Goal: Task Accomplishment & Management: Use online tool/utility

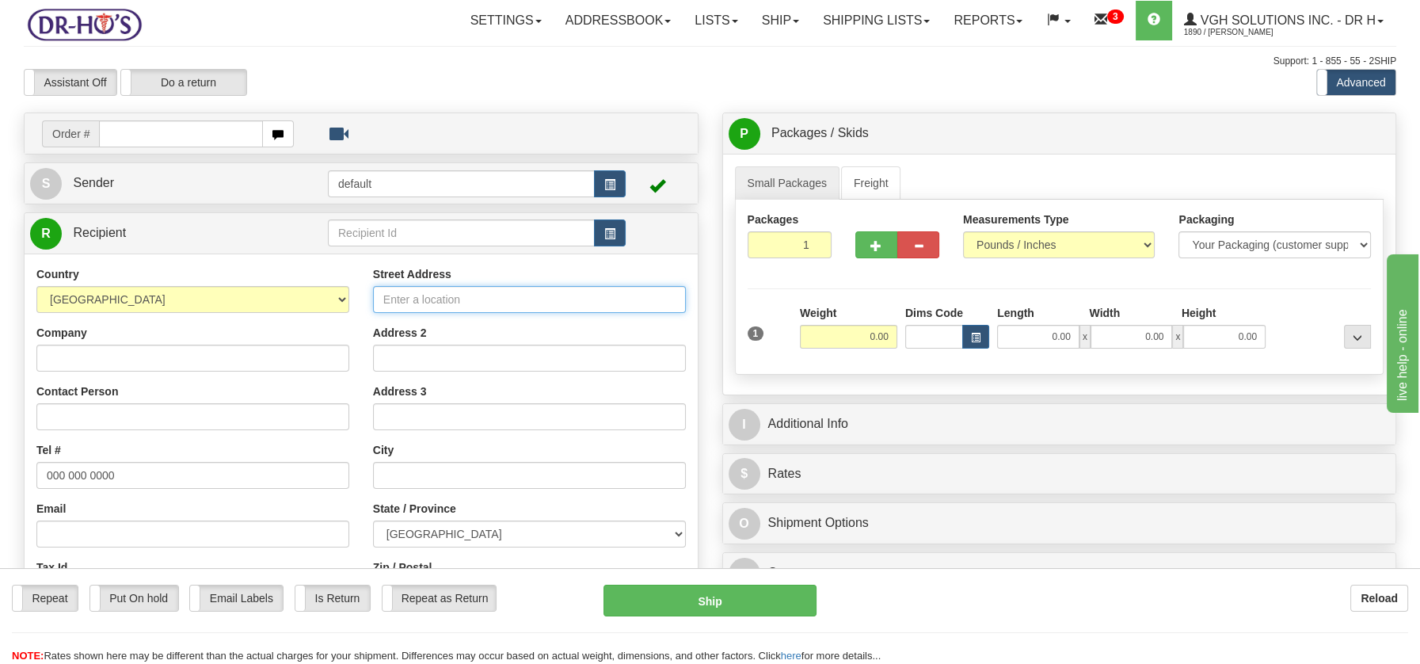
click at [413, 294] on input "Street Address" at bounding box center [529, 299] width 313 height 27
paste input "Somcan [STREET_ADDRESS][PERSON_NAME]"
drag, startPoint x: 545, startPoint y: 292, endPoint x: 685, endPoint y: 295, distance: 140.2
click at [685, 295] on input "Somcan [STREET_ADDRESS][PERSON_NAME]" at bounding box center [529, 299] width 313 height 27
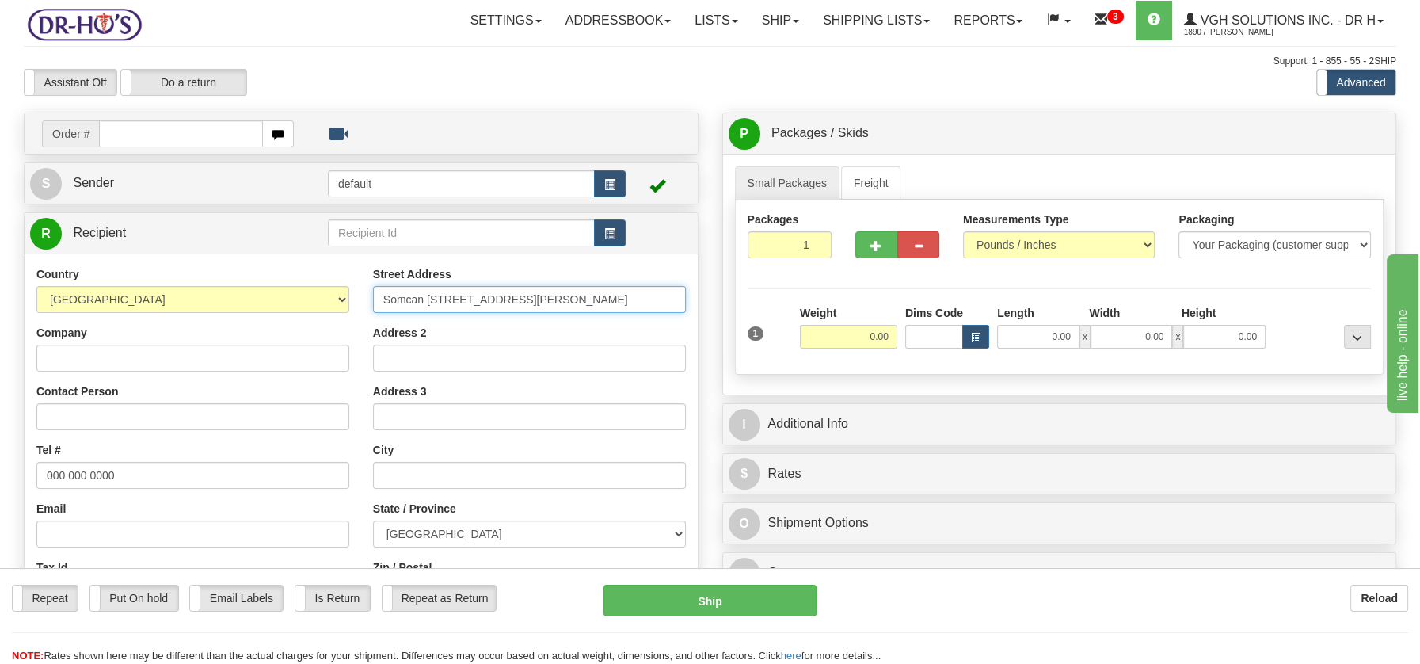
type input "Somcan [STREET_ADDRESS][PERSON_NAME]"
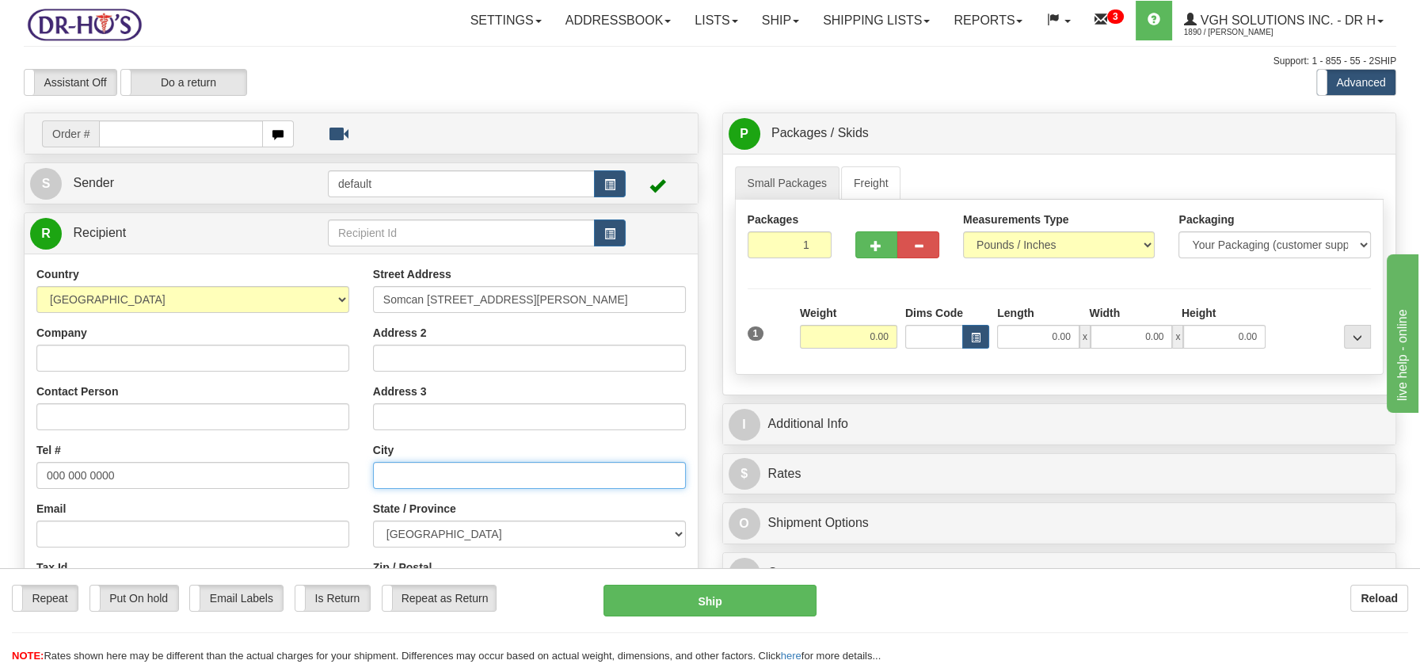
click at [464, 472] on input "text" at bounding box center [529, 475] width 313 height 27
paste input "[PERSON_NAME], [GEOGRAPHIC_DATA] L1W3J9"
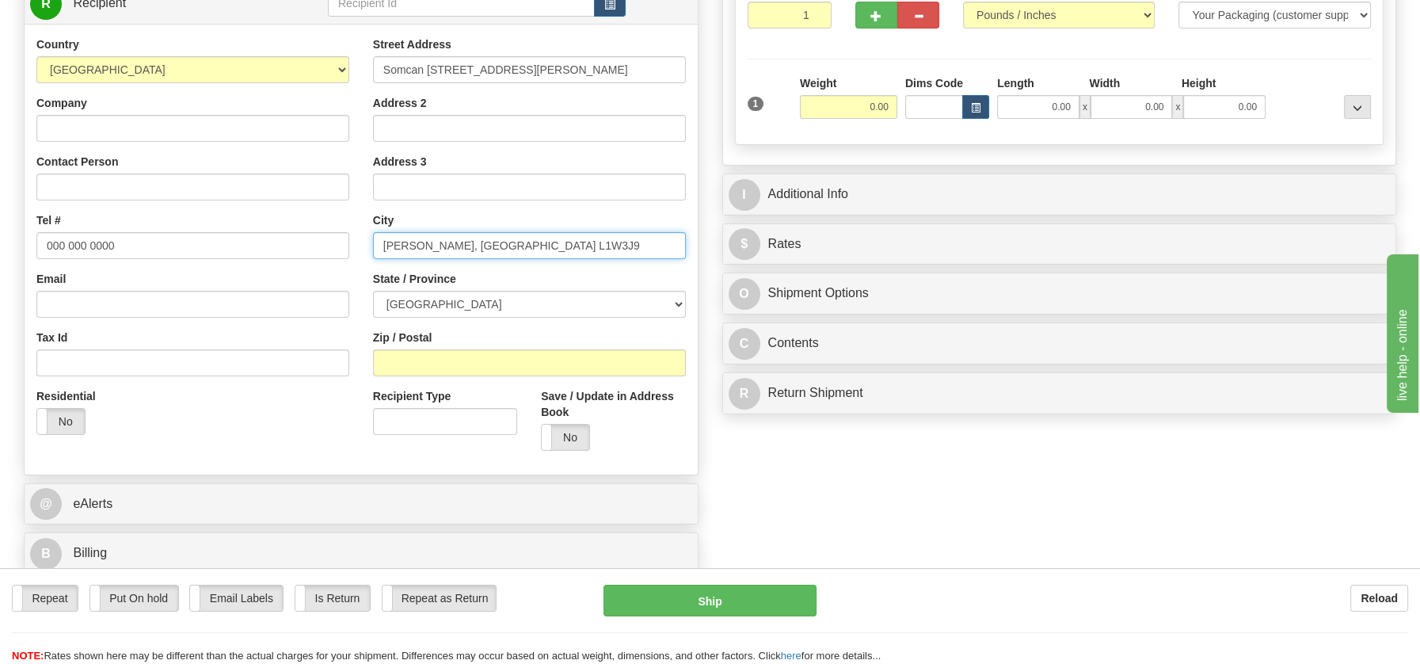
scroll to position [232, 0]
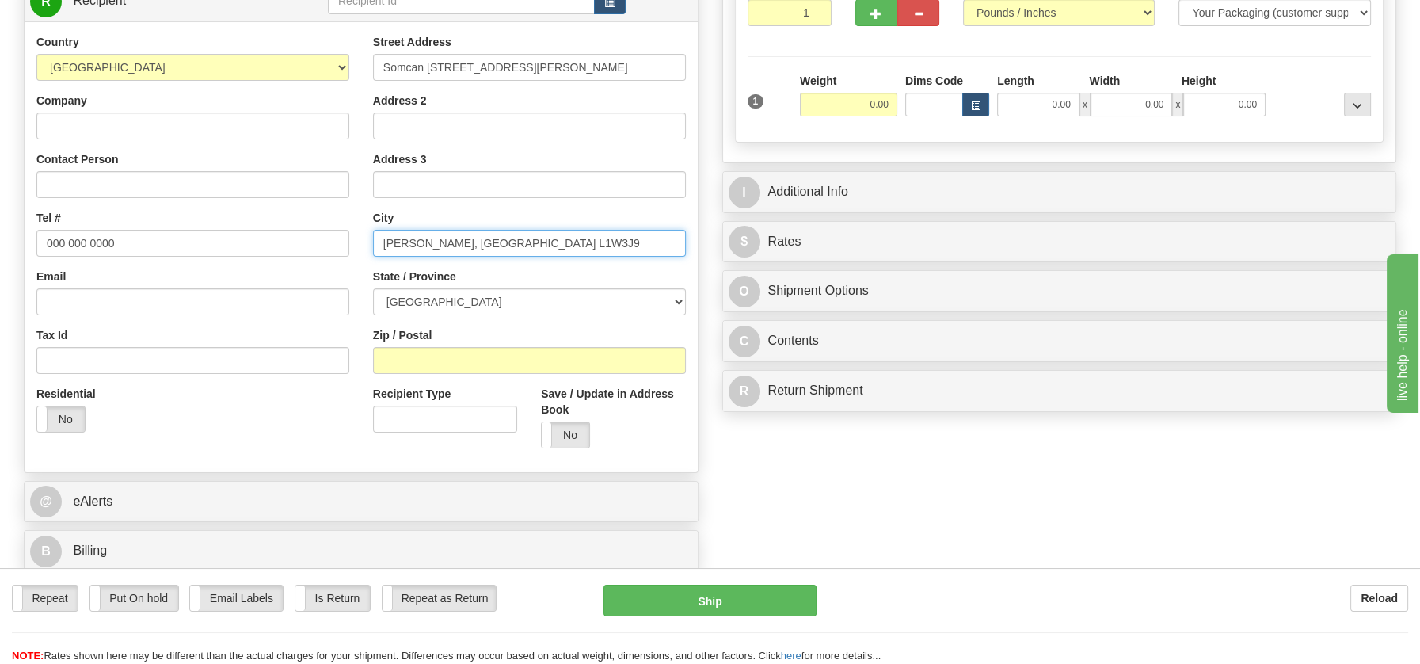
drag, startPoint x: 474, startPoint y: 242, endPoint x: 522, endPoint y: 242, distance: 48.3
click at [522, 242] on input "[PERSON_NAME], [GEOGRAPHIC_DATA] L1W3J9" at bounding box center [529, 243] width 313 height 27
type input "[PERSON_NAME], [GEOGRAPHIC_DATA] L1W3J9"
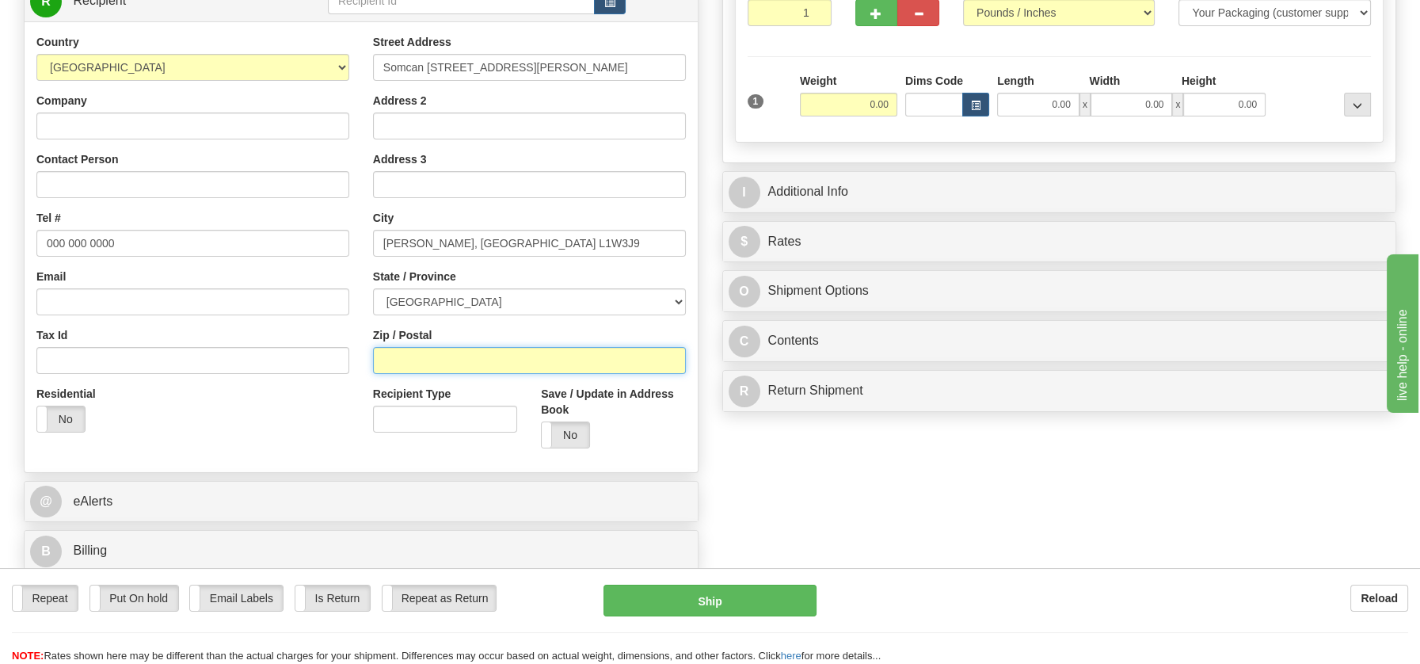
click at [402, 356] on input "Zip / Postal" at bounding box center [529, 360] width 313 height 27
paste input "L1W3J9"
type input "L1W3J9"
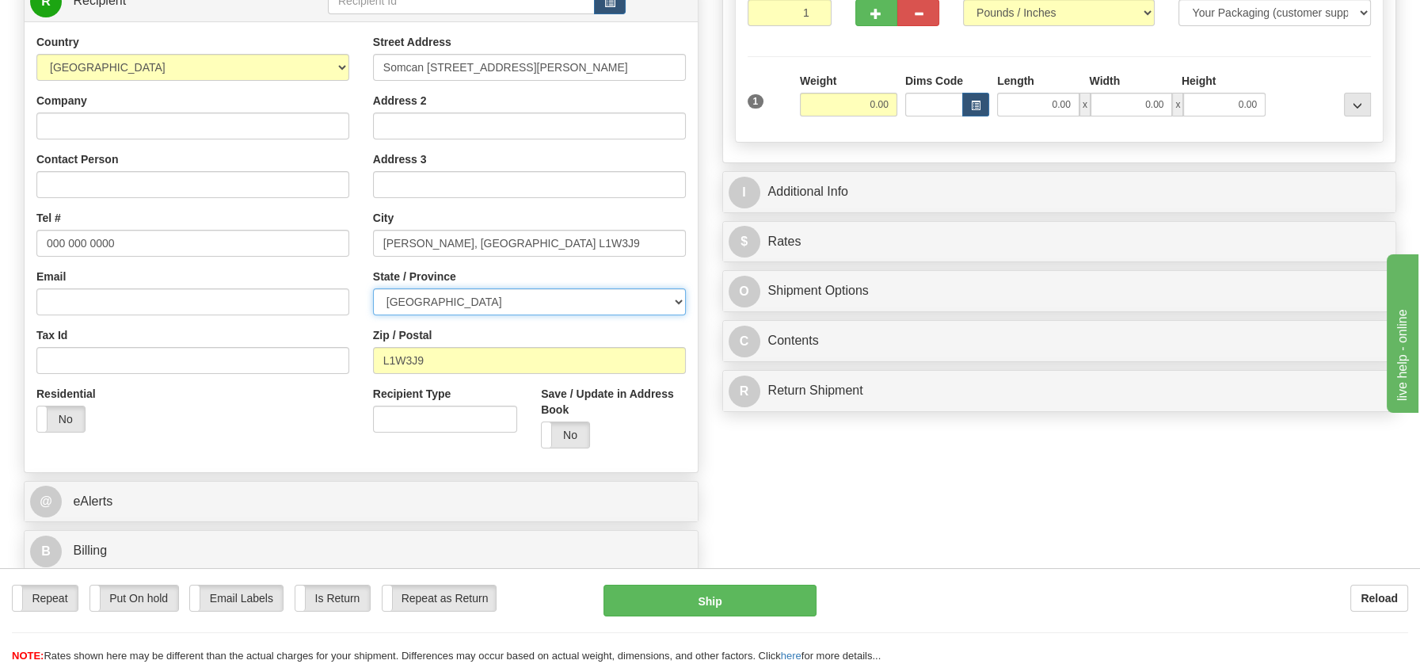
drag, startPoint x: 675, startPoint y: 303, endPoint x: 647, endPoint y: 305, distance: 27.8
click at [675, 303] on select "[GEOGRAPHIC_DATA] [GEOGRAPHIC_DATA] [GEOGRAPHIC_DATA] [GEOGRAPHIC_DATA] [GEOGRA…" at bounding box center [529, 301] width 313 height 27
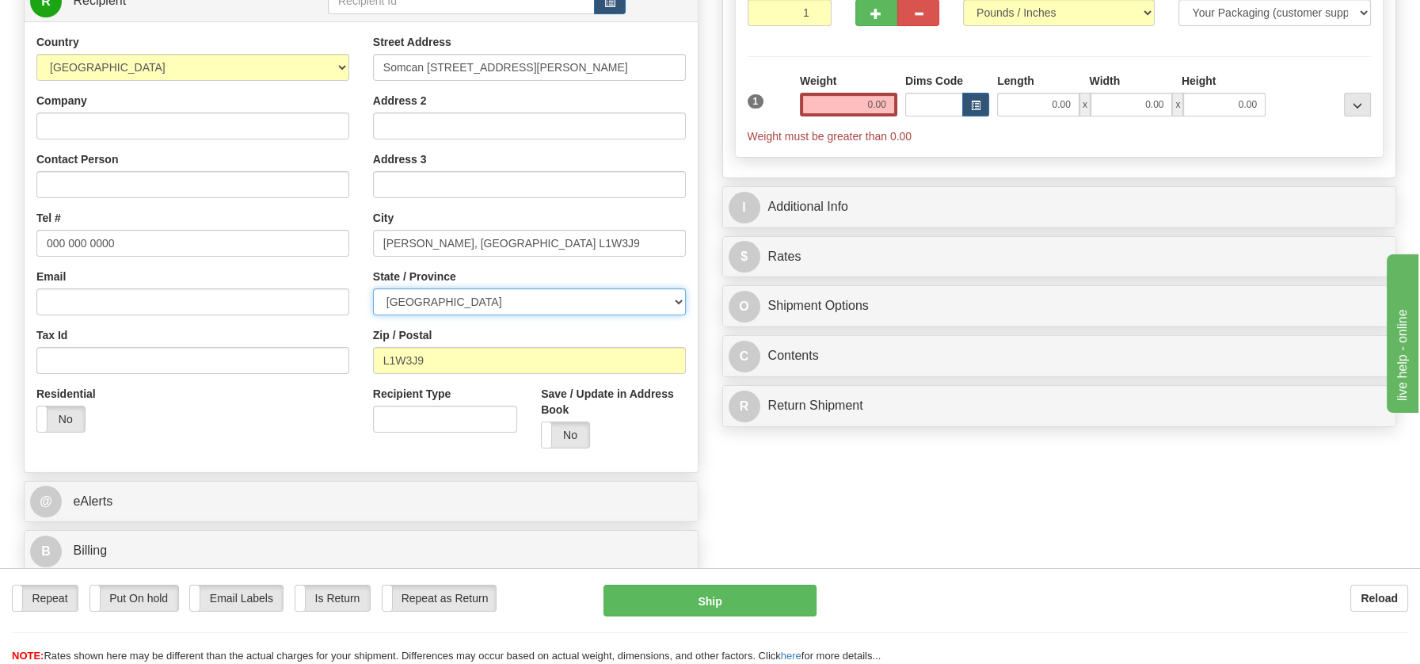
select select "ON"
click at [373, 288] on select "[GEOGRAPHIC_DATA] [GEOGRAPHIC_DATA] [GEOGRAPHIC_DATA] [GEOGRAPHIC_DATA] [GEOGRA…" at bounding box center [529, 301] width 313 height 27
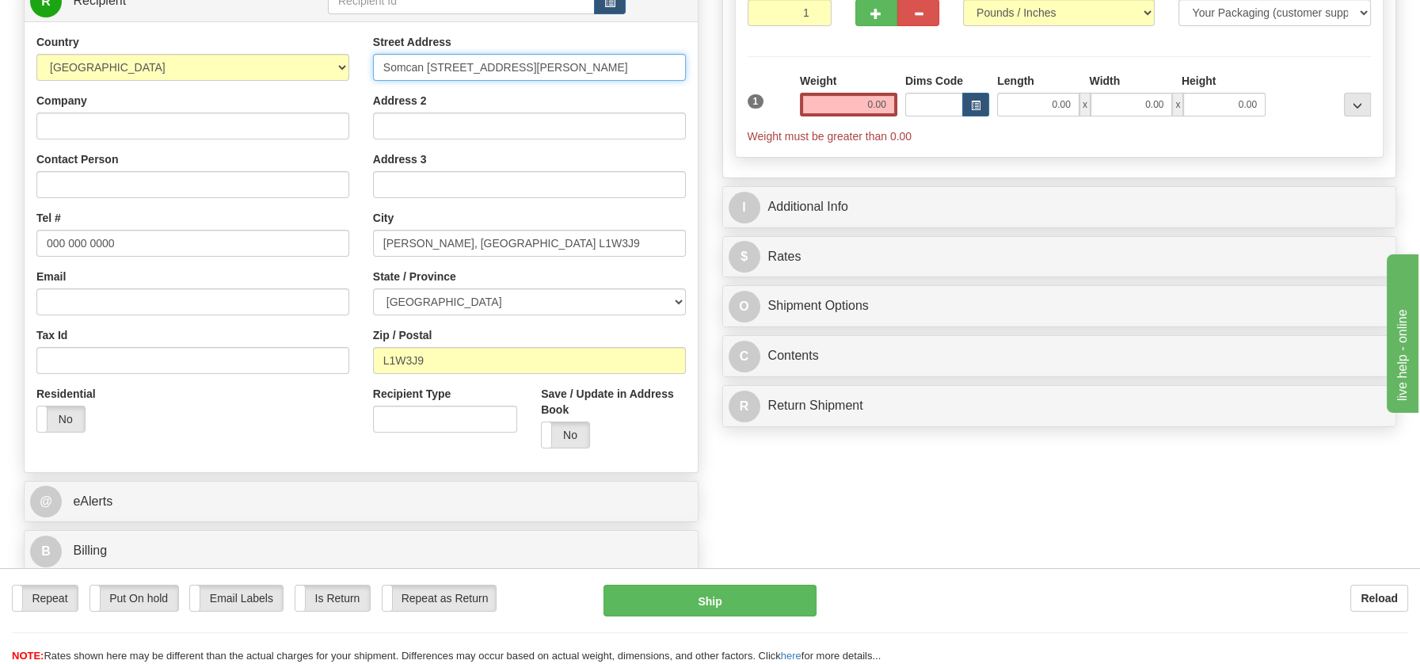
scroll to position [0, 46]
drag, startPoint x: 588, startPoint y: 67, endPoint x: 696, endPoint y: 67, distance: 108.5
click at [696, 67] on div "Street Address Somcan [STREET_ADDRESS][PERSON_NAME] Address 2 Address 3 City [P…" at bounding box center [529, 247] width 337 height 426
drag, startPoint x: 421, startPoint y: 66, endPoint x: 370, endPoint y: 67, distance: 51.5
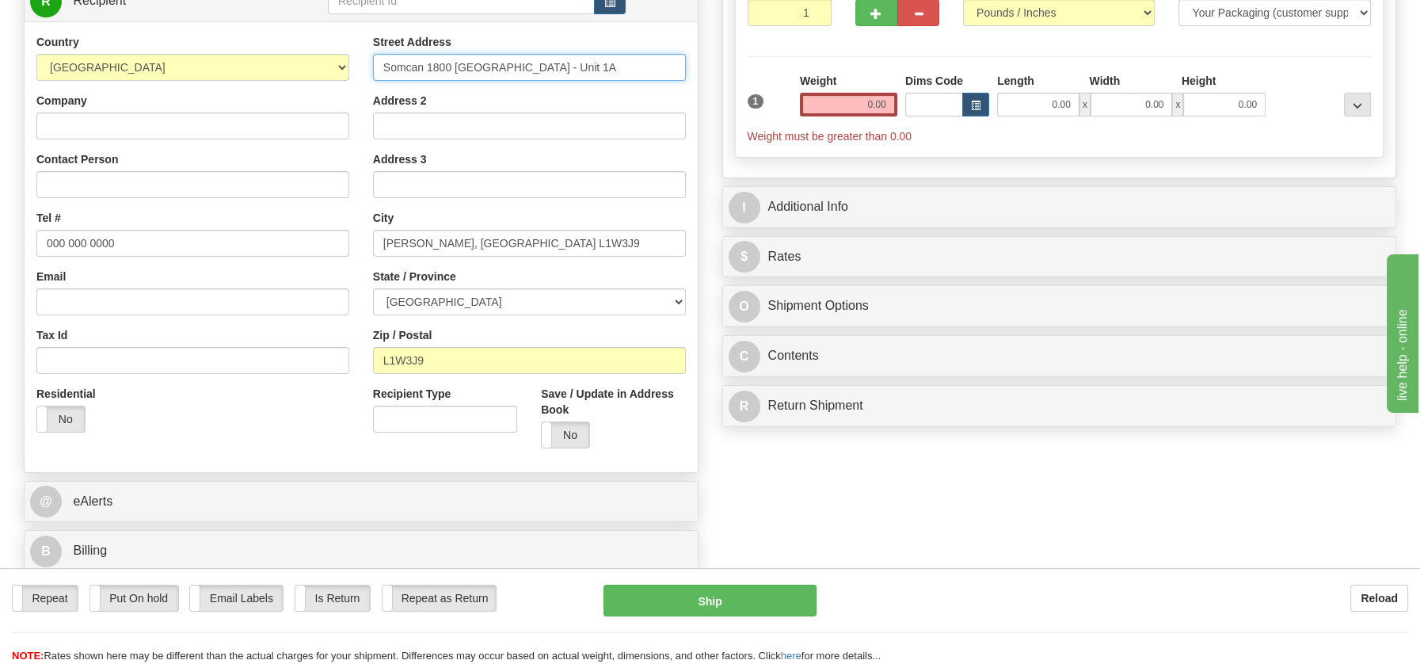
click at [370, 67] on div "Street Address Somcan 1800 [GEOGRAPHIC_DATA] - Unit 1A Address 2 Address 3 City…" at bounding box center [529, 247] width 337 height 426
drag, startPoint x: 391, startPoint y: 62, endPoint x: 383, endPoint y: 63, distance: 8.1
click at [383, 63] on input "Somcan 1800 [GEOGRAPHIC_DATA] - Unit 1A" at bounding box center [529, 67] width 313 height 27
type input "Somcan 1800 [GEOGRAPHIC_DATA] - Unit 1A"
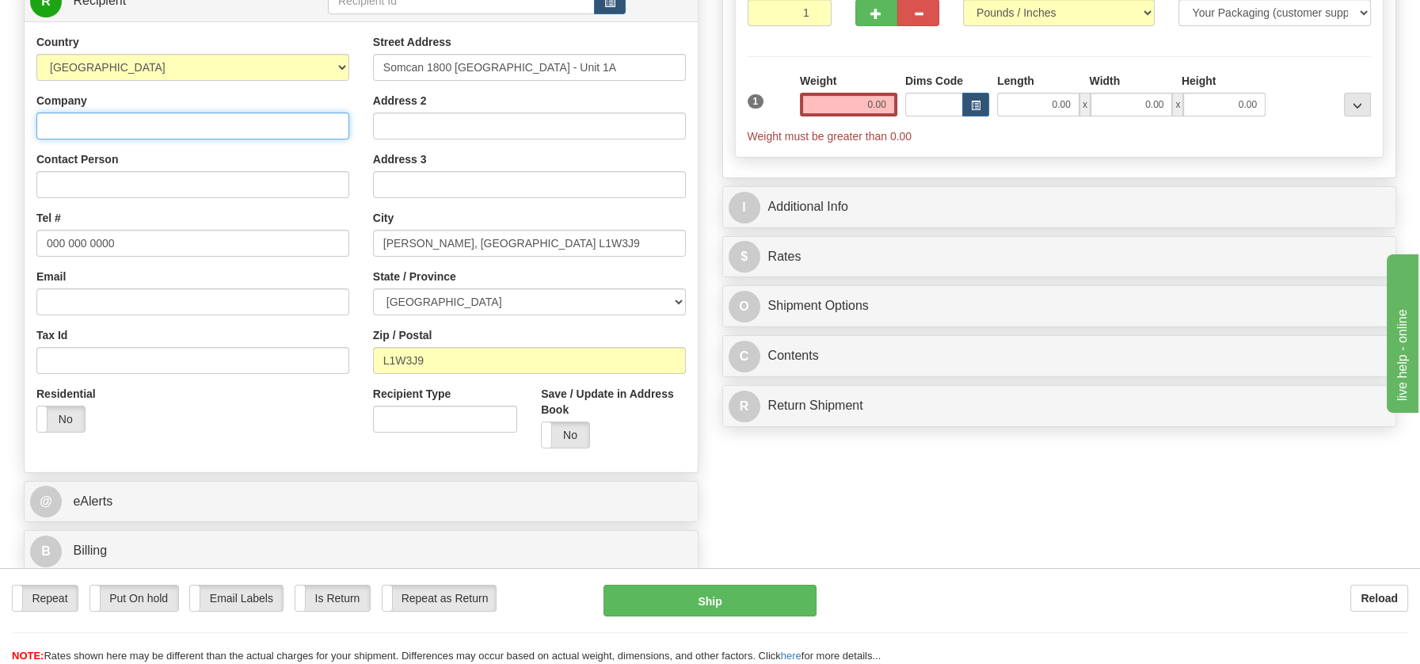
click at [76, 127] on input "Company" at bounding box center [192, 125] width 313 height 27
paste input "Somcan"
type input "Somcan"
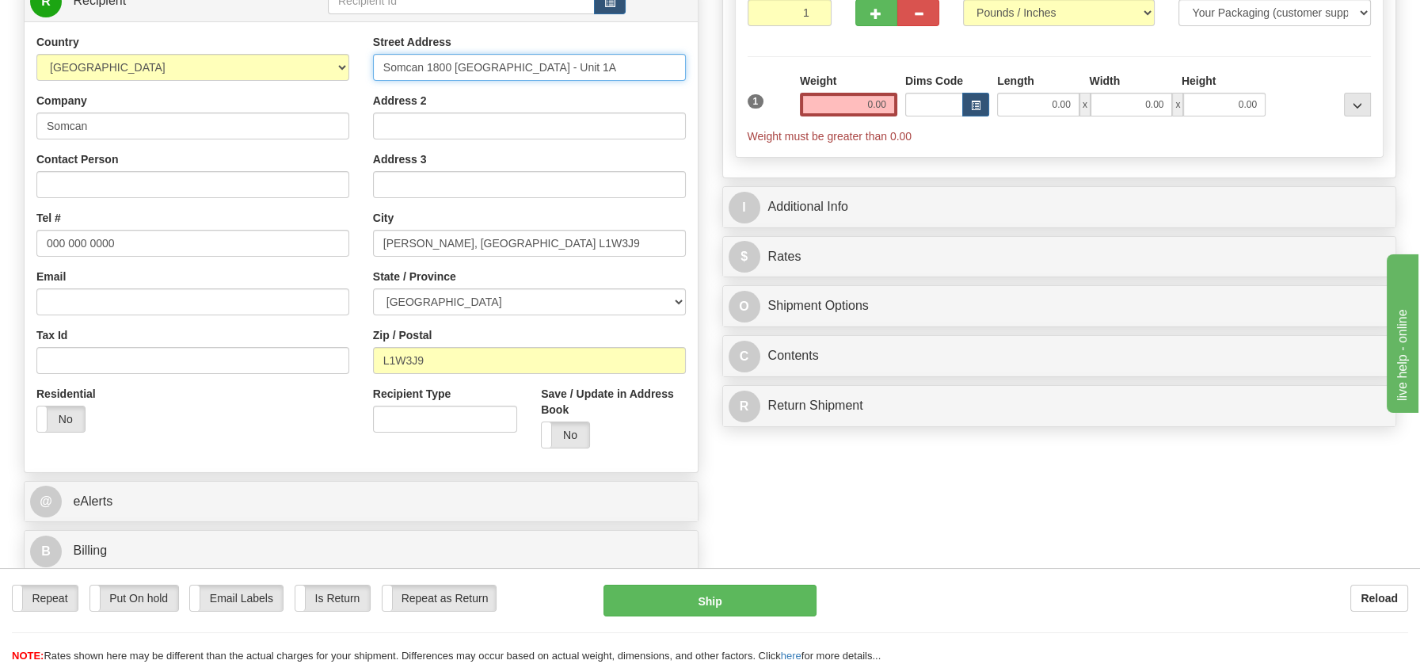
drag, startPoint x: 428, startPoint y: 65, endPoint x: 362, endPoint y: 64, distance: 65.7
click at [362, 64] on div "Street Address Somcan 1800 [GEOGRAPHIC_DATA] - Unit 1A Address 2 Address 3 City…" at bounding box center [529, 247] width 337 height 426
type input "1800 [GEOGRAPHIC_DATA] - Unit 1A"
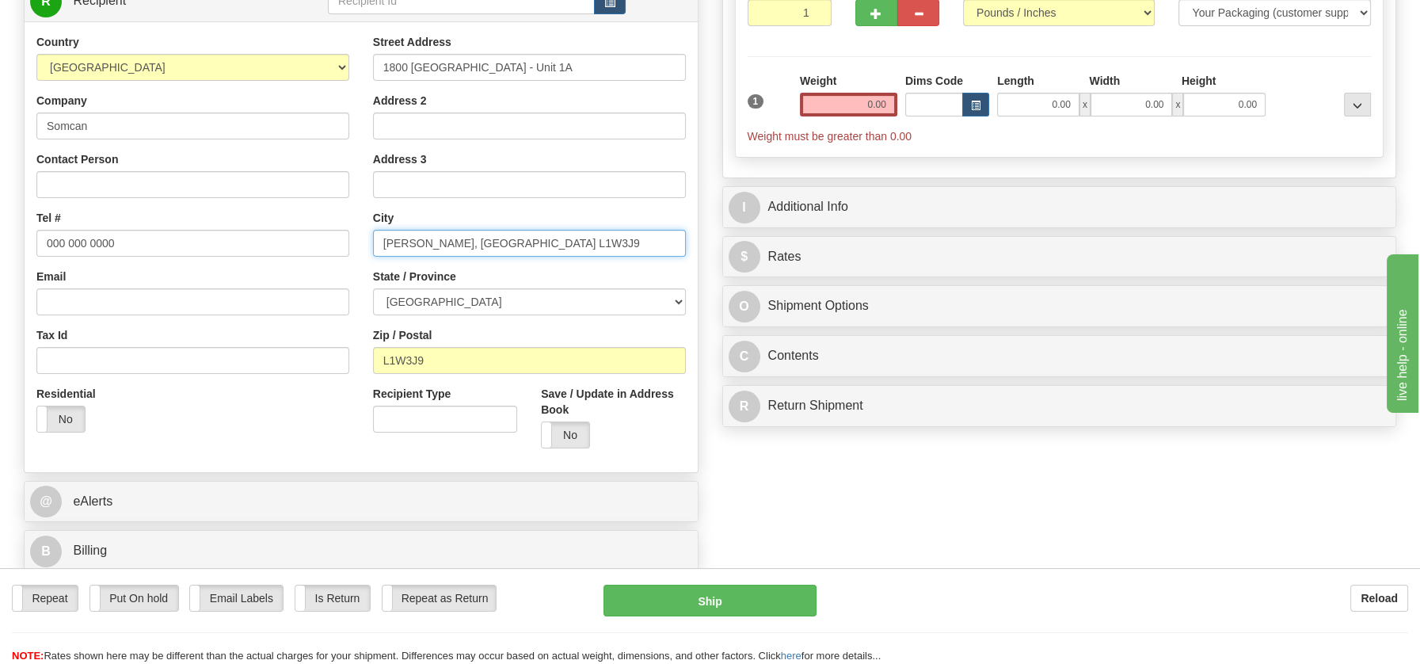
drag, startPoint x: 434, startPoint y: 246, endPoint x: 578, endPoint y: 247, distance: 144.2
click at [578, 247] on input "[PERSON_NAME], [GEOGRAPHIC_DATA] L1W3J9" at bounding box center [529, 243] width 313 height 27
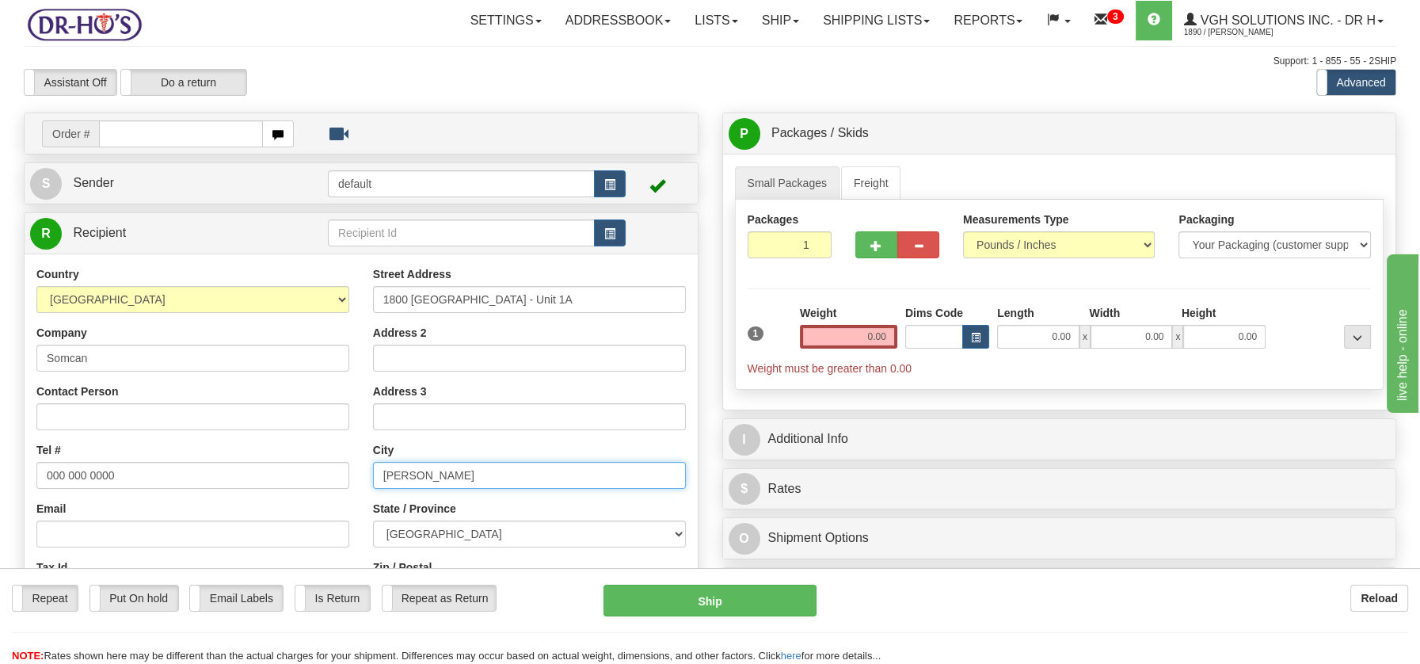
type input "[PERSON_NAME]"
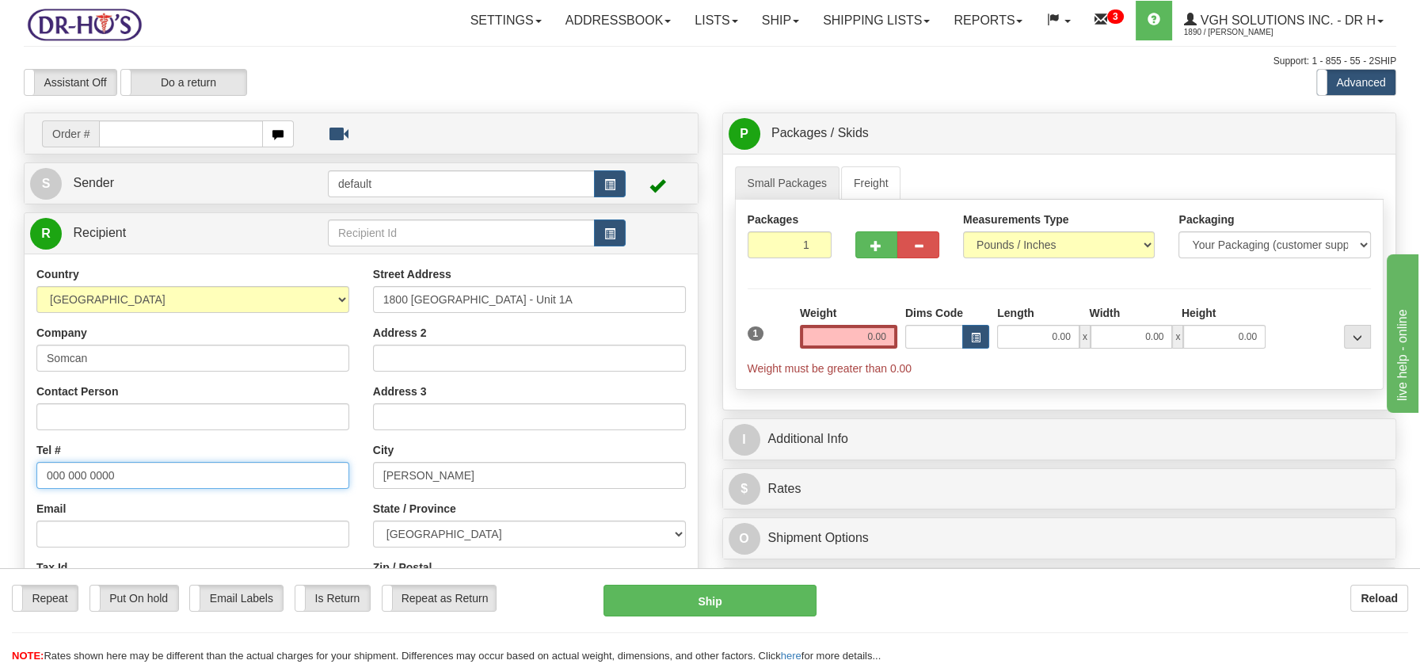
drag, startPoint x: 119, startPoint y: 476, endPoint x: 15, endPoint y: 473, distance: 103.8
click at [15, 473] on div "Create a label for the return Create Pickup Without Label Order # S Sender defa…" at bounding box center [361, 461] width 699 height 699
paste input "905.831.7706 ext. 134"
type input "905.831.7706 ext. 134"
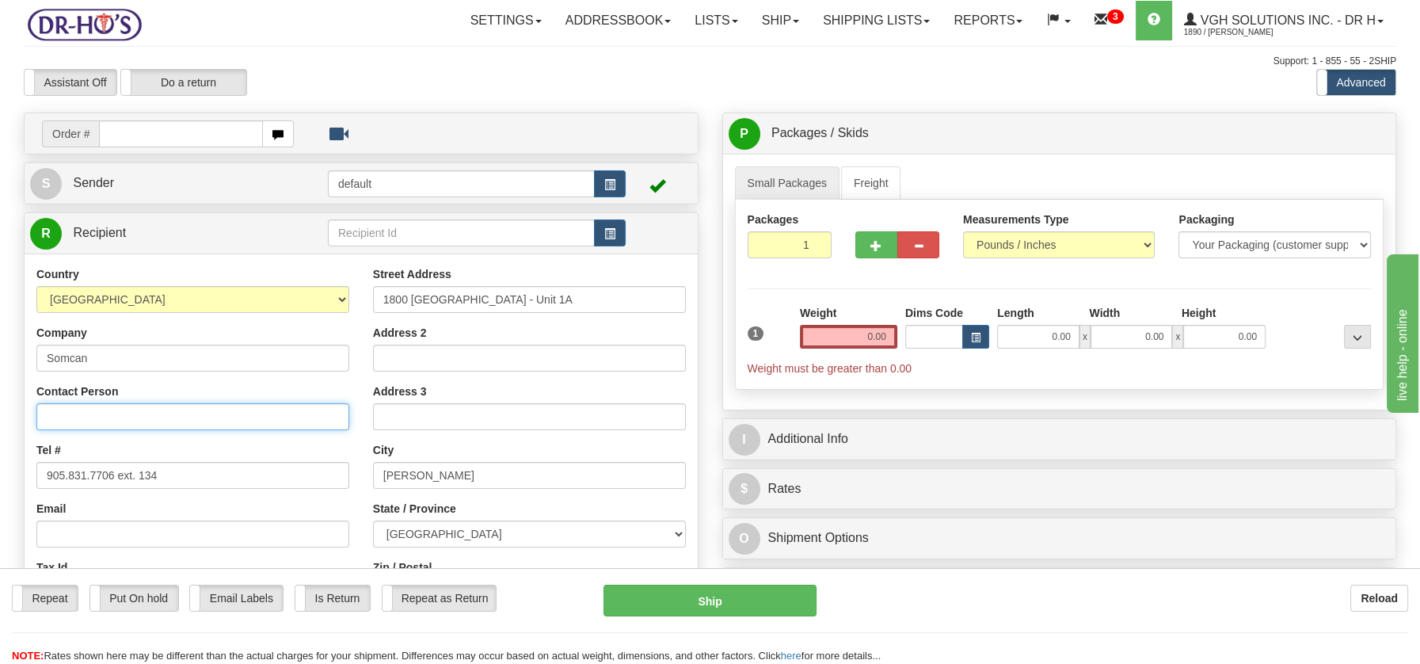
click at [67, 417] on input "Contact Person" at bounding box center [192, 416] width 313 height 27
paste input "[PERSON_NAME]"
click at [41, 418] on input "[PERSON_NAME]" at bounding box center [192, 416] width 313 height 27
type input "Attn: [PERSON_NAME]"
click at [872, 349] on div "Weight 0.00" at bounding box center [848, 332] width 105 height 55
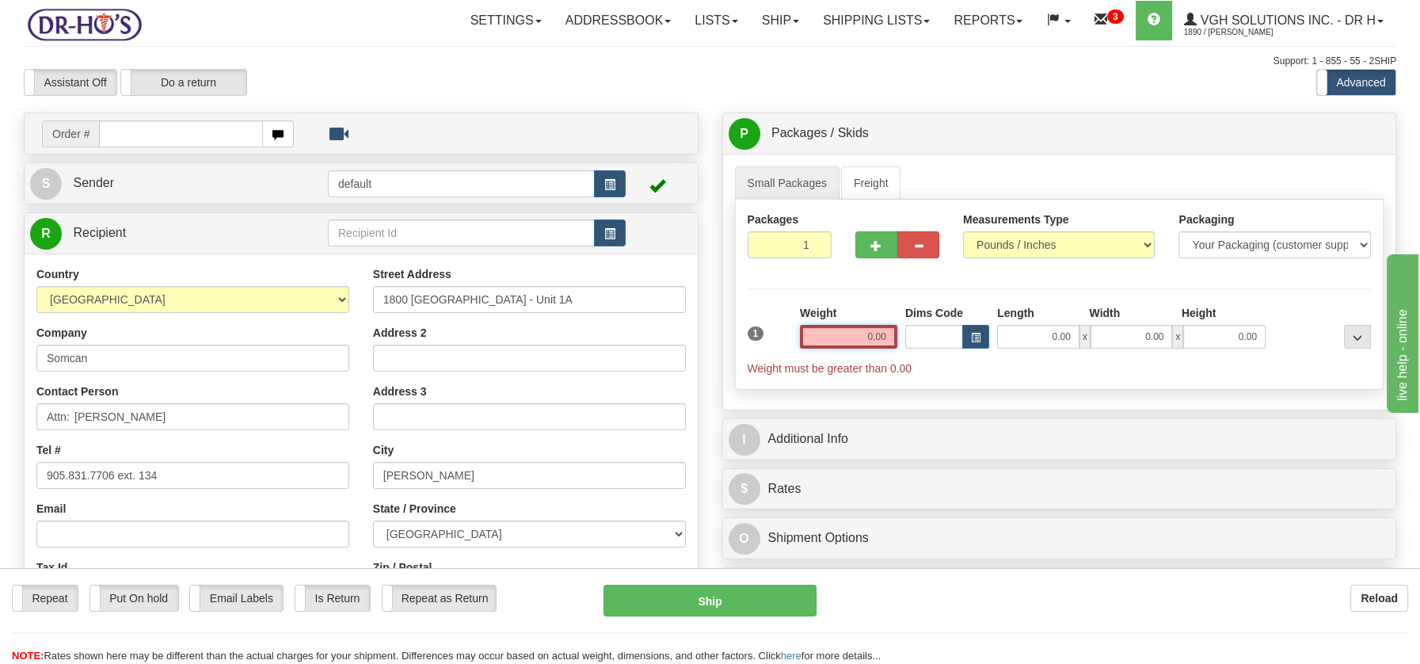
click at [872, 341] on input "0.00" at bounding box center [848, 337] width 97 height 24
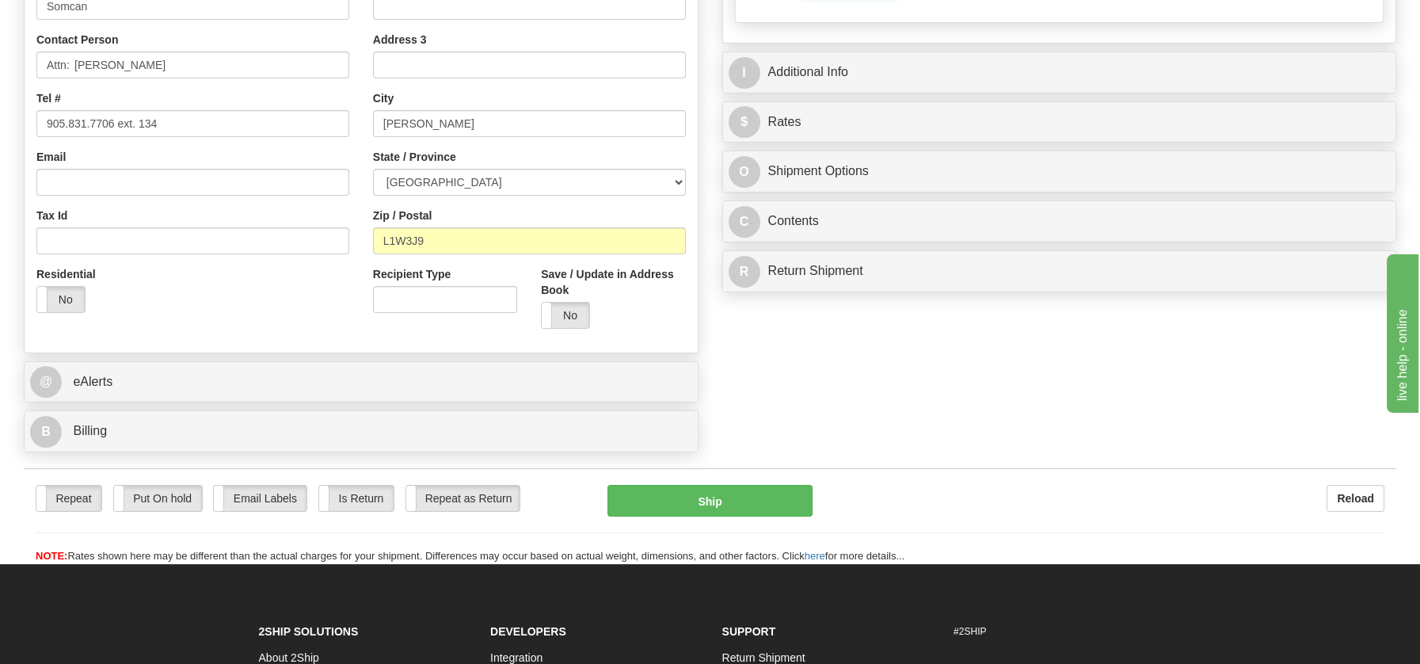
scroll to position [365, 0]
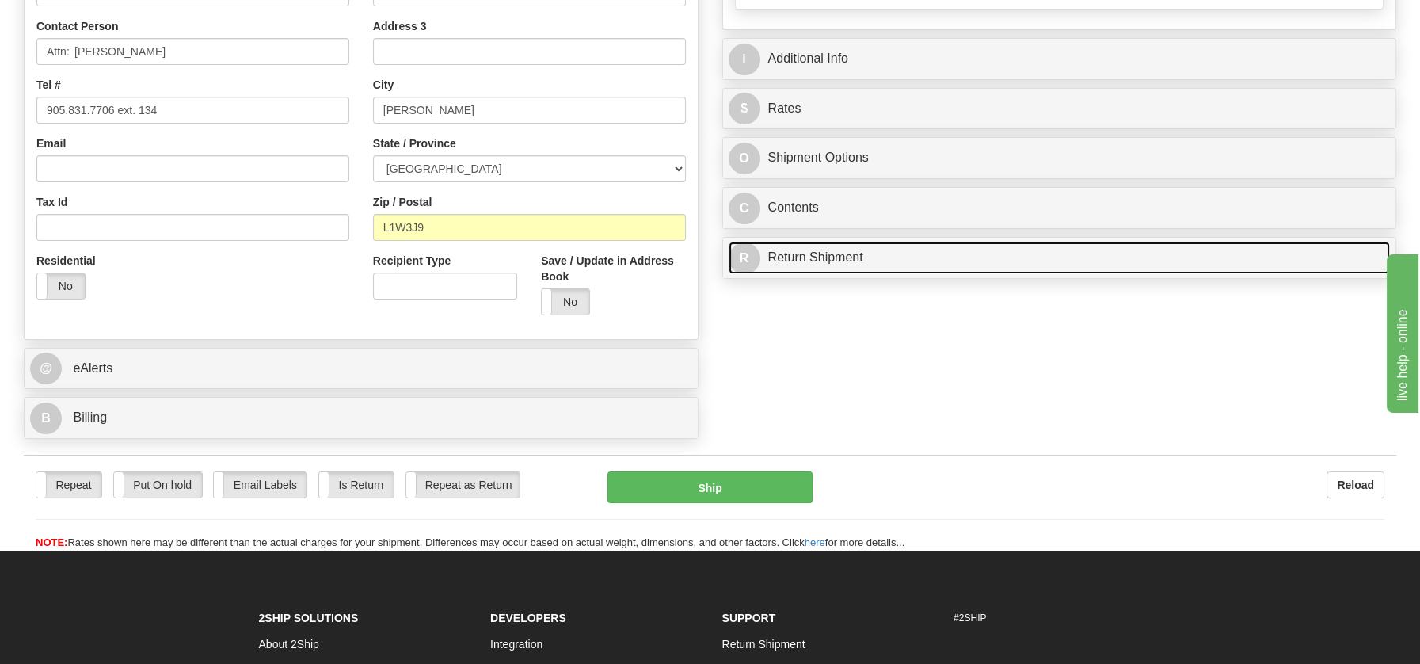
type input "10.00"
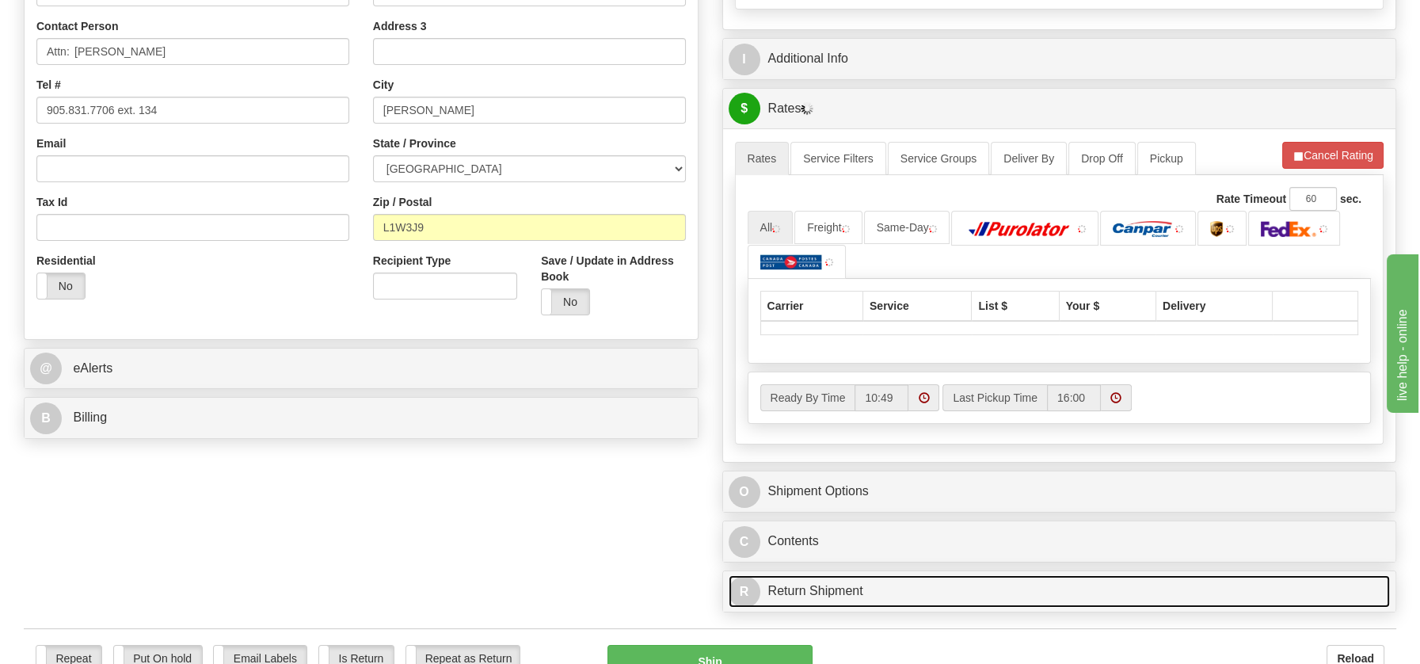
click at [791, 258] on div "P Packages / Skids 1 Packages - Weight: 10.00 Lbs 1 Skids - Weight: NaN Lbs Shi…" at bounding box center [1060, 183] width 699 height 873
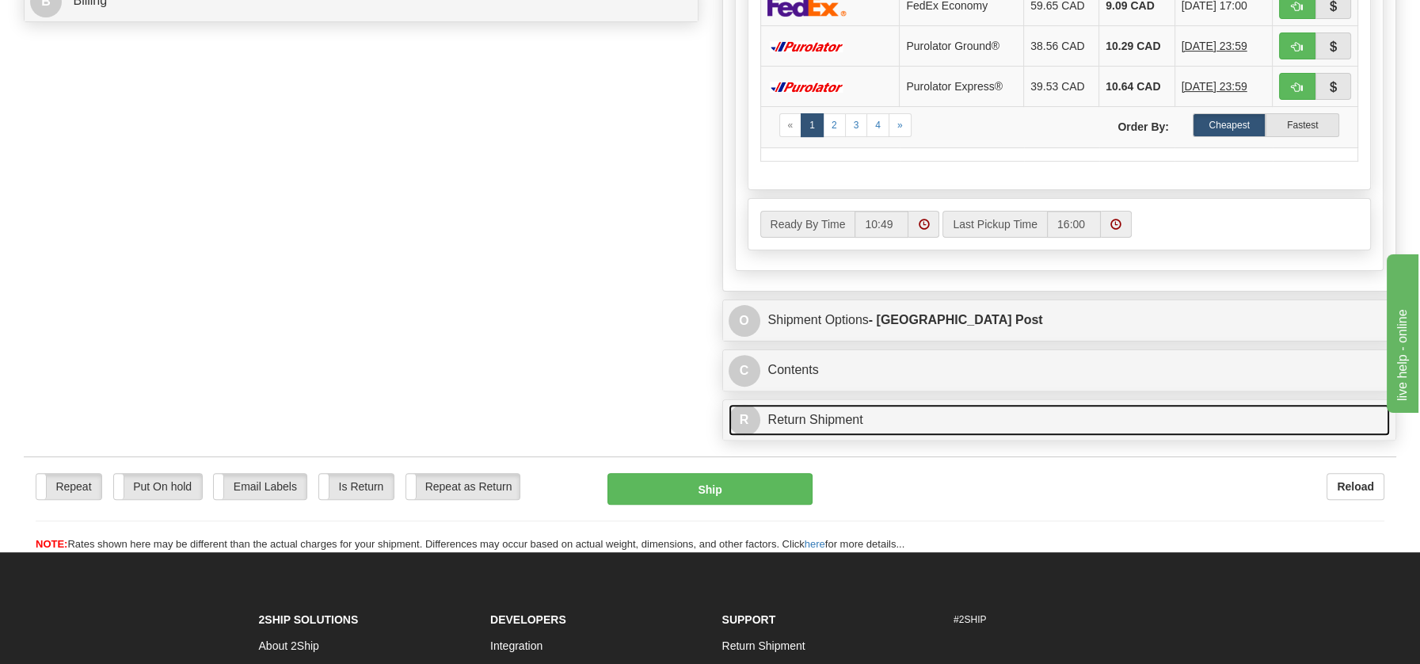
scroll to position [840, 0]
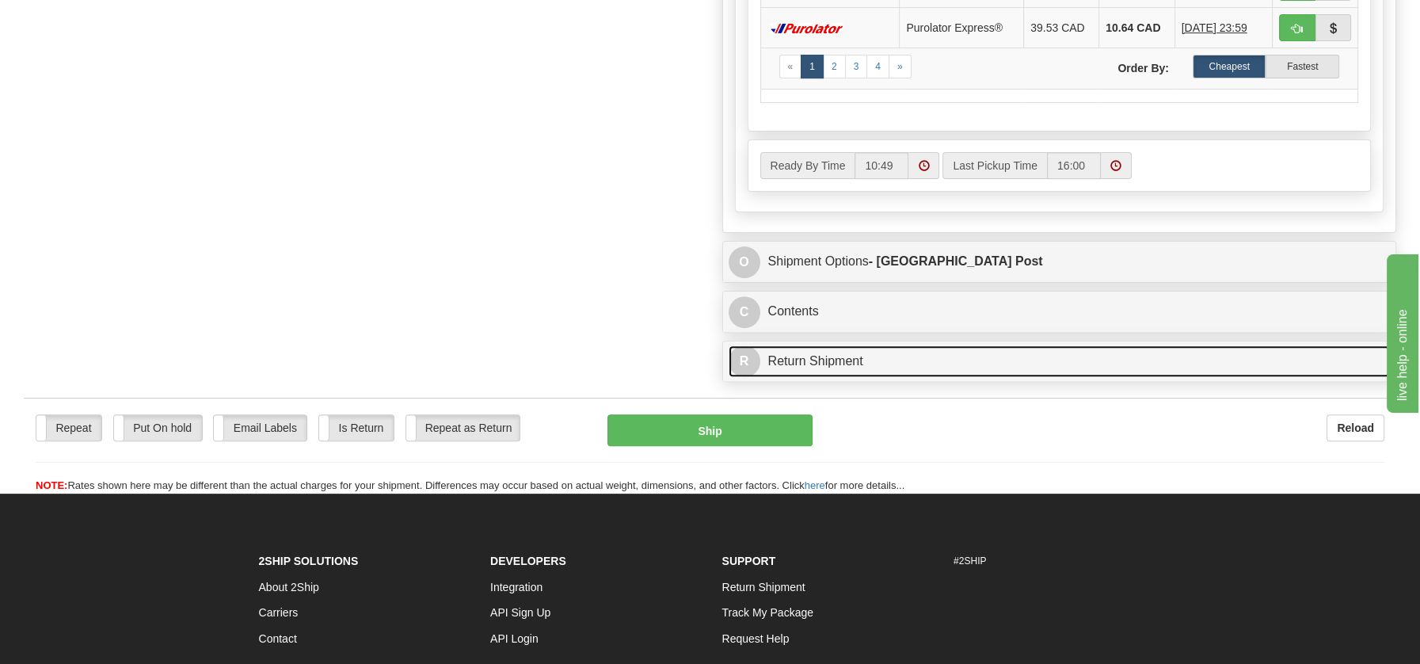
click at [794, 360] on link "R Return Shipment" at bounding box center [1060, 361] width 662 height 32
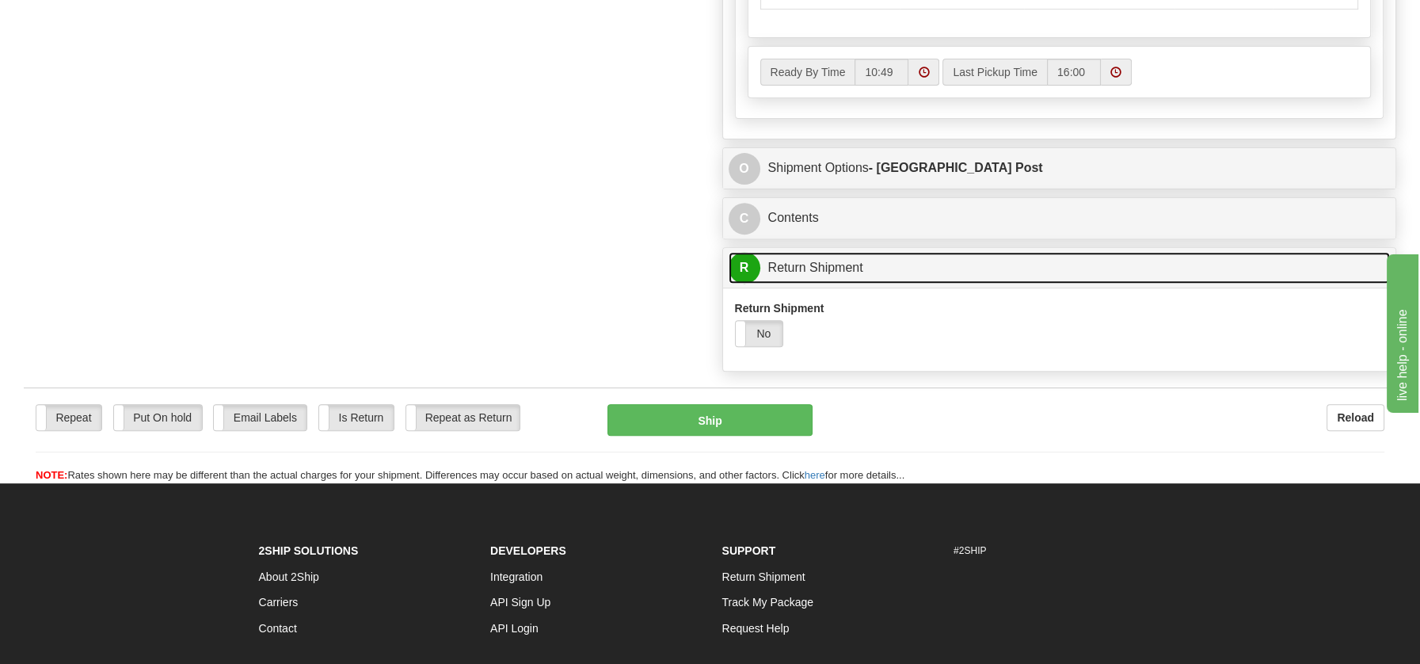
scroll to position [1074, 0]
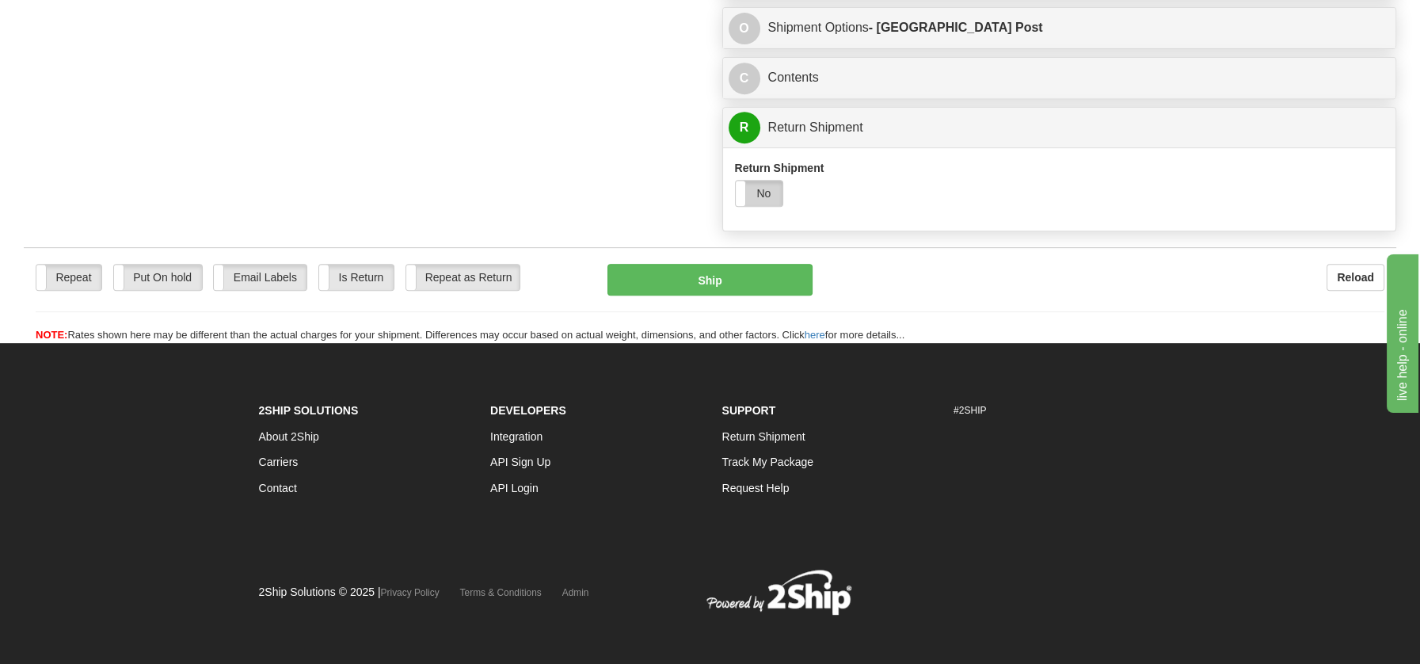
click at [767, 186] on label "No" at bounding box center [760, 193] width 48 height 25
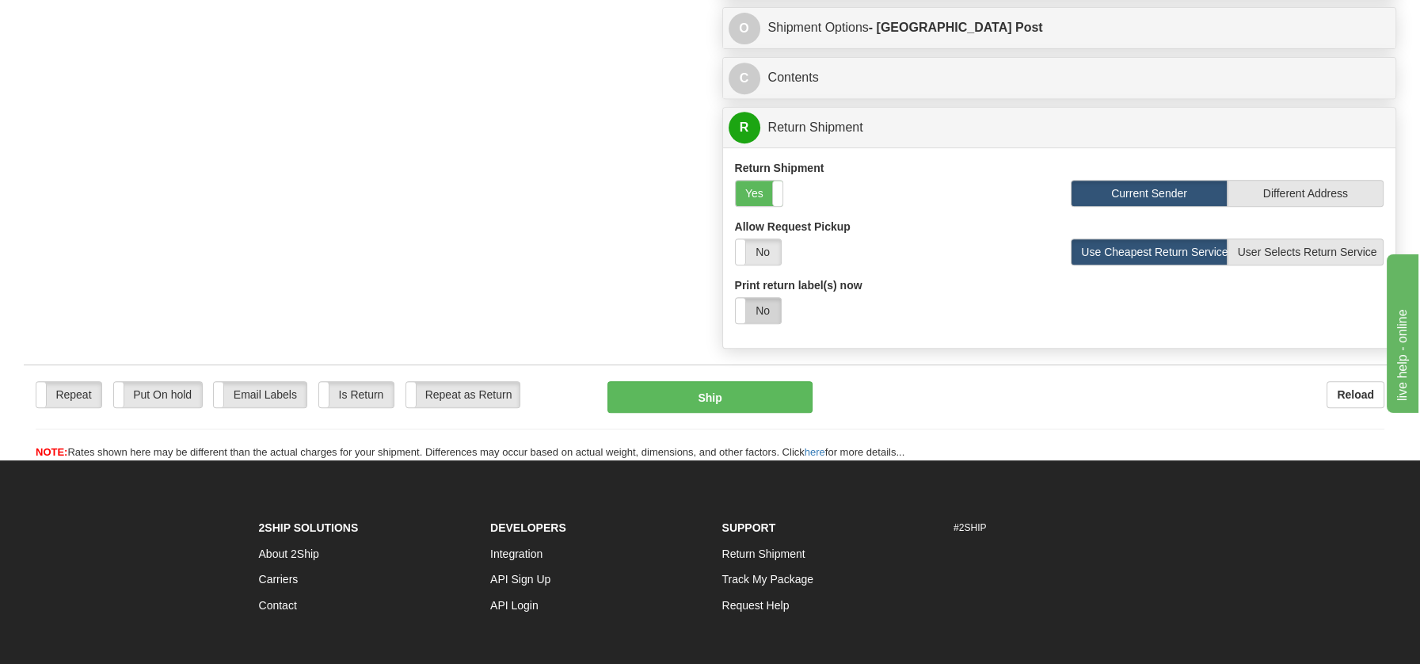
click at [768, 309] on label "No" at bounding box center [758, 310] width 45 height 25
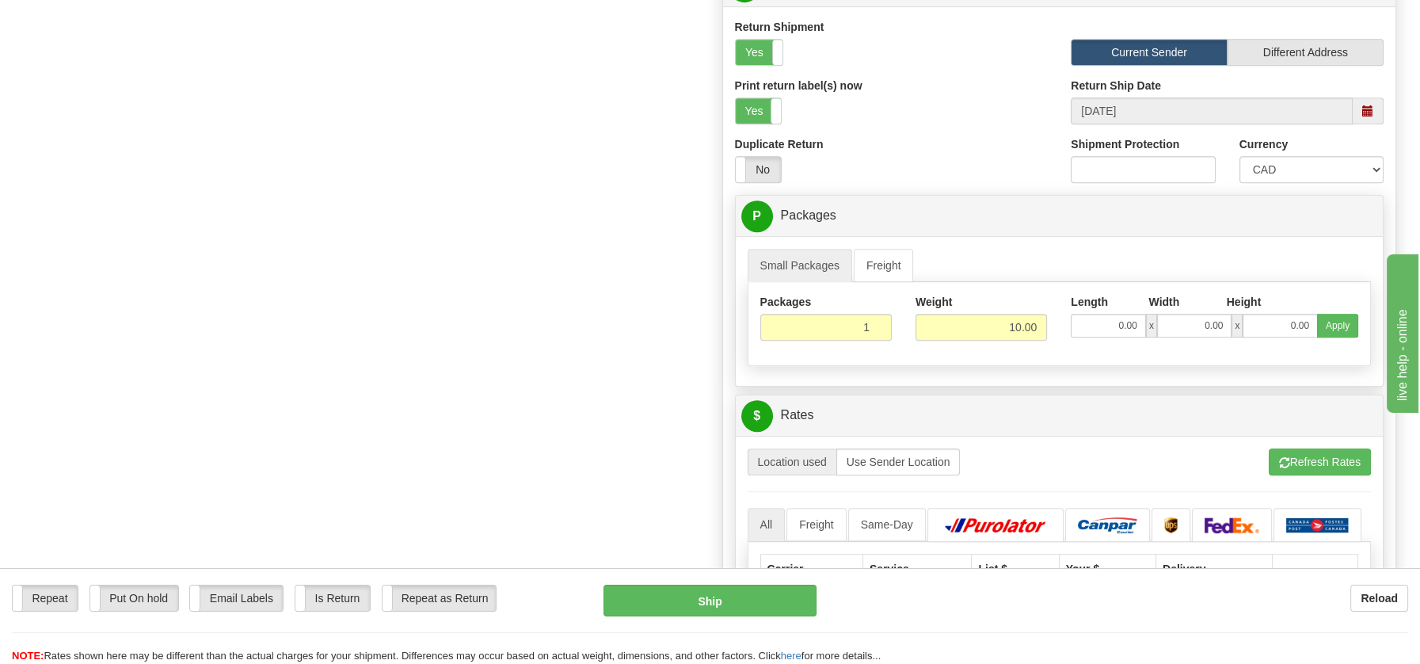
scroll to position [1290, 0]
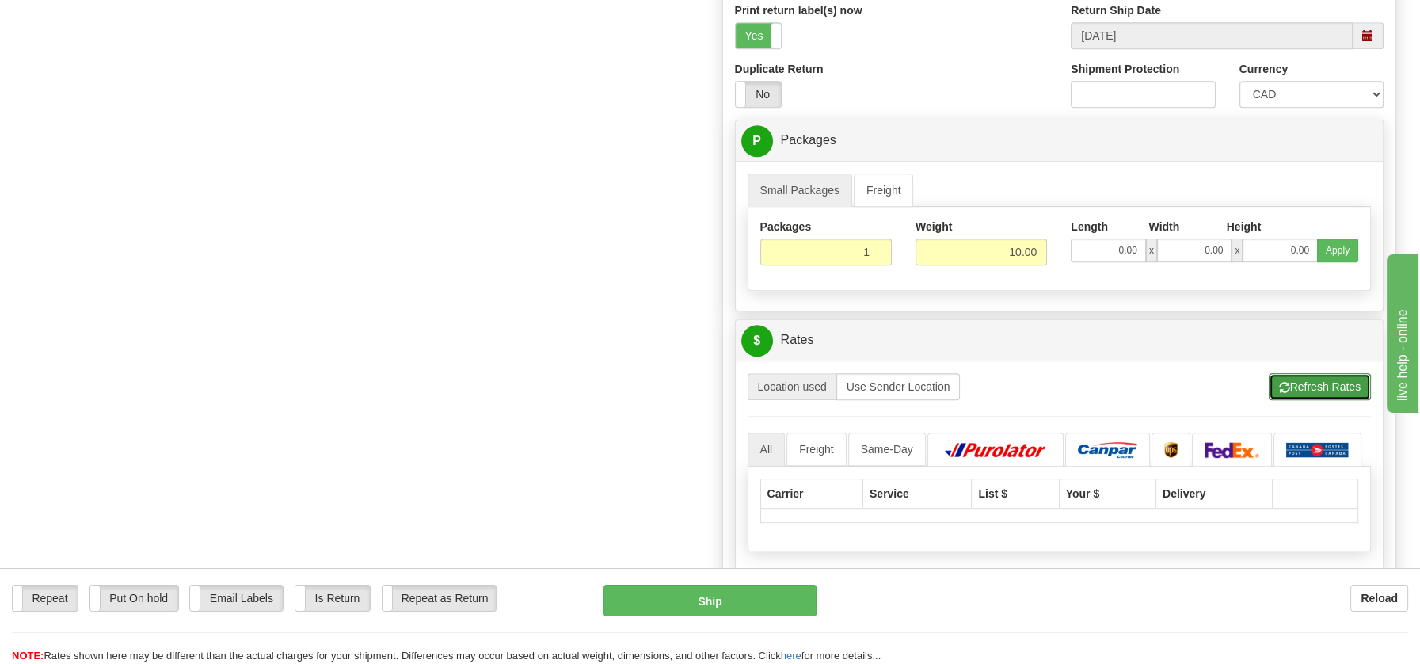
click at [1339, 384] on button "Refresh Rates" at bounding box center [1320, 386] width 102 height 27
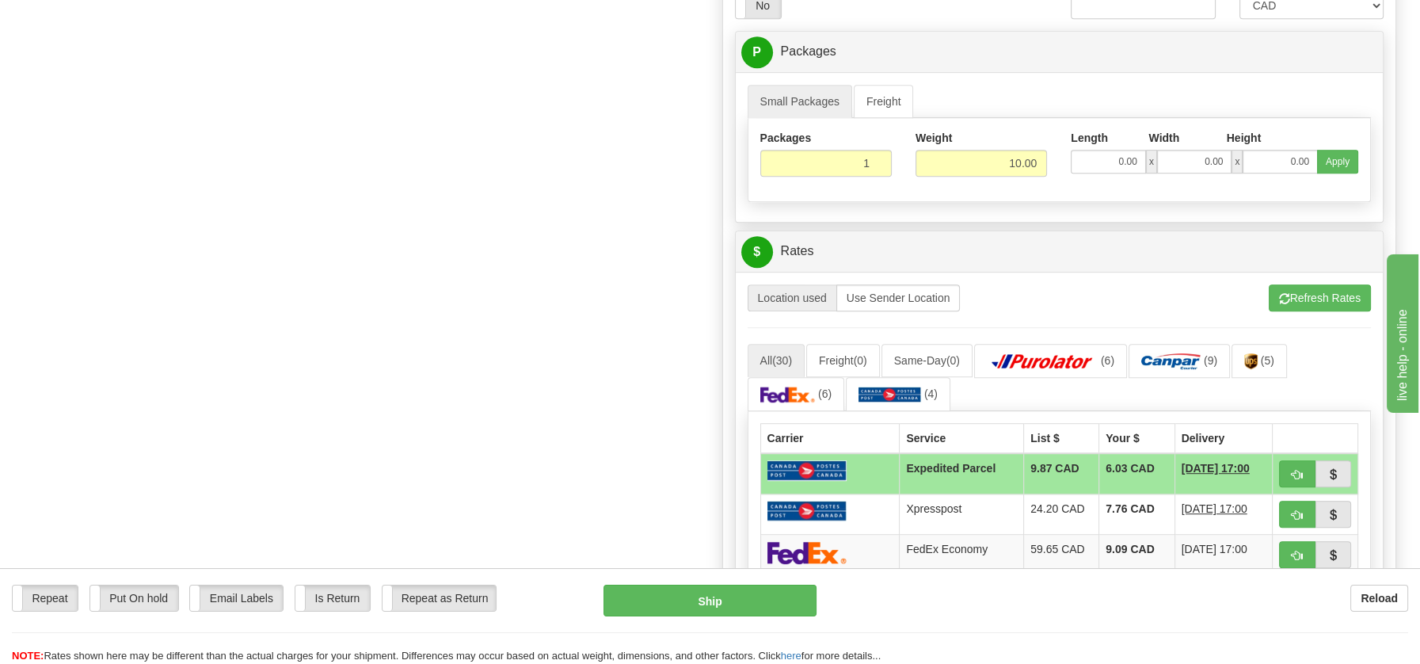
scroll to position [1453, 0]
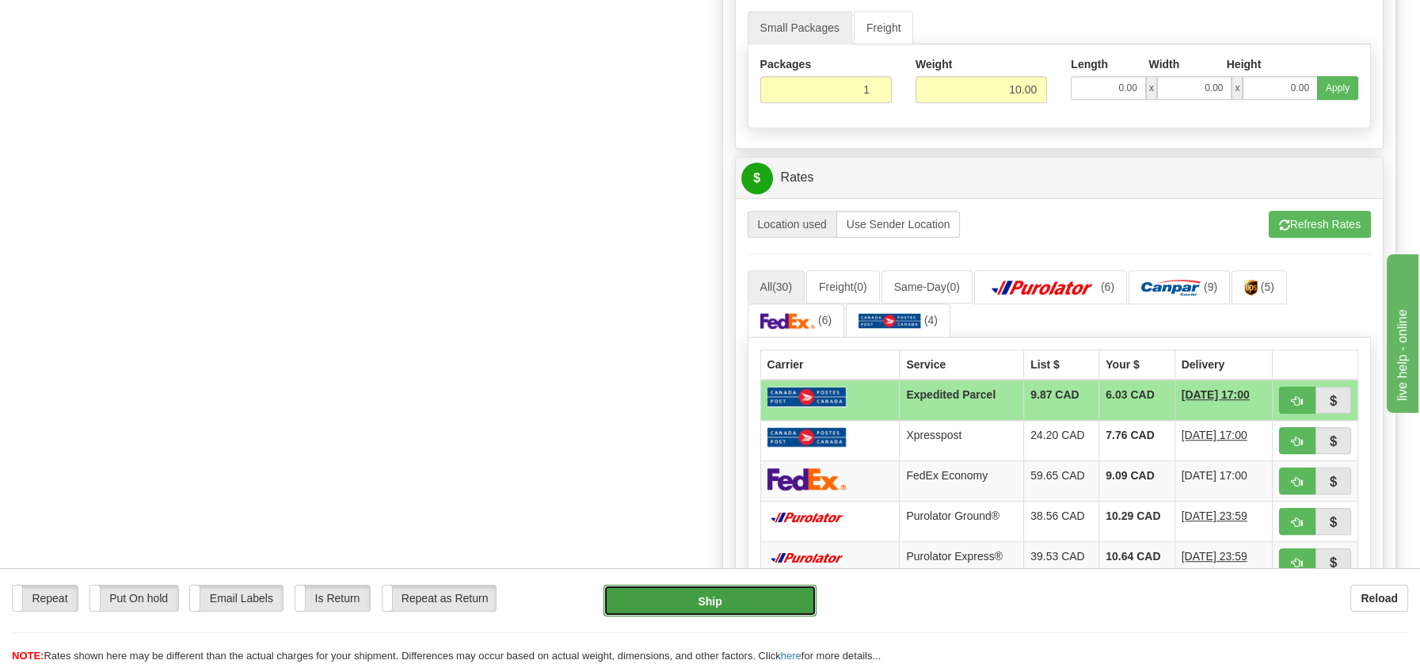
click at [753, 605] on button "Ship" at bounding box center [710, 601] width 213 height 32
type input "DOM.EP"
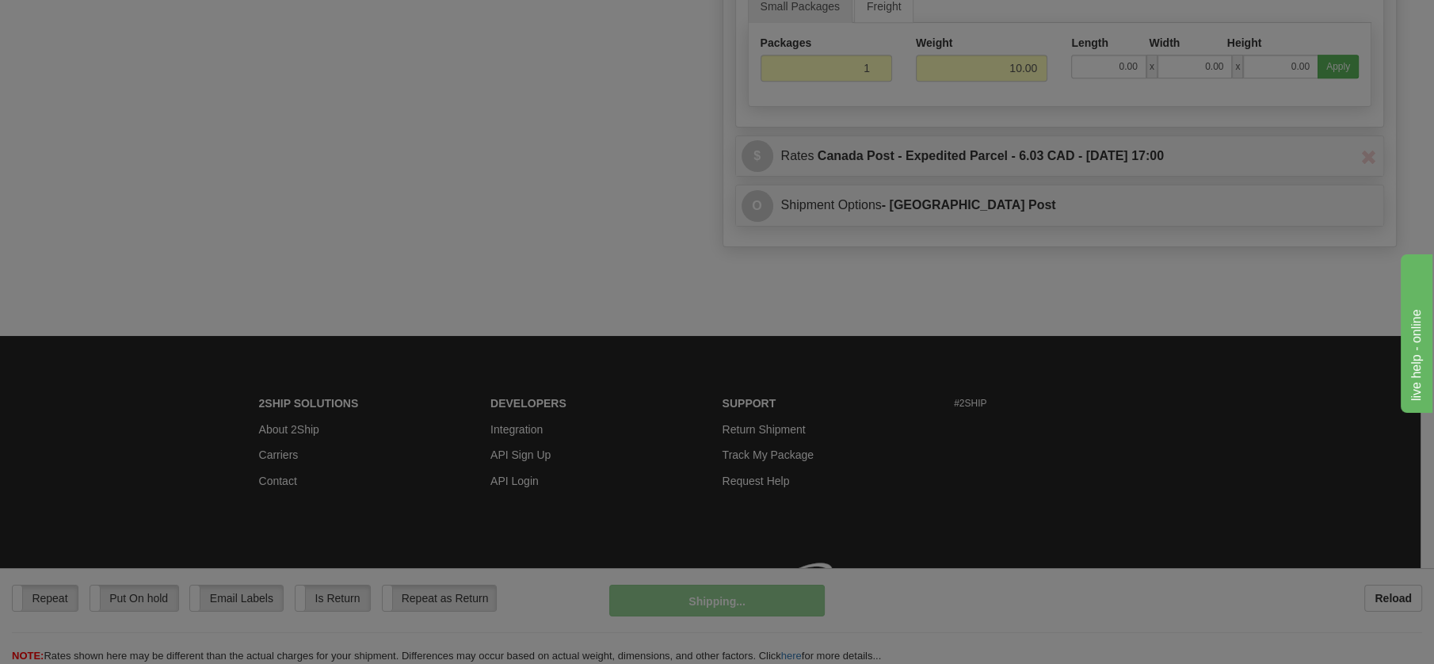
scroll to position [877, 0]
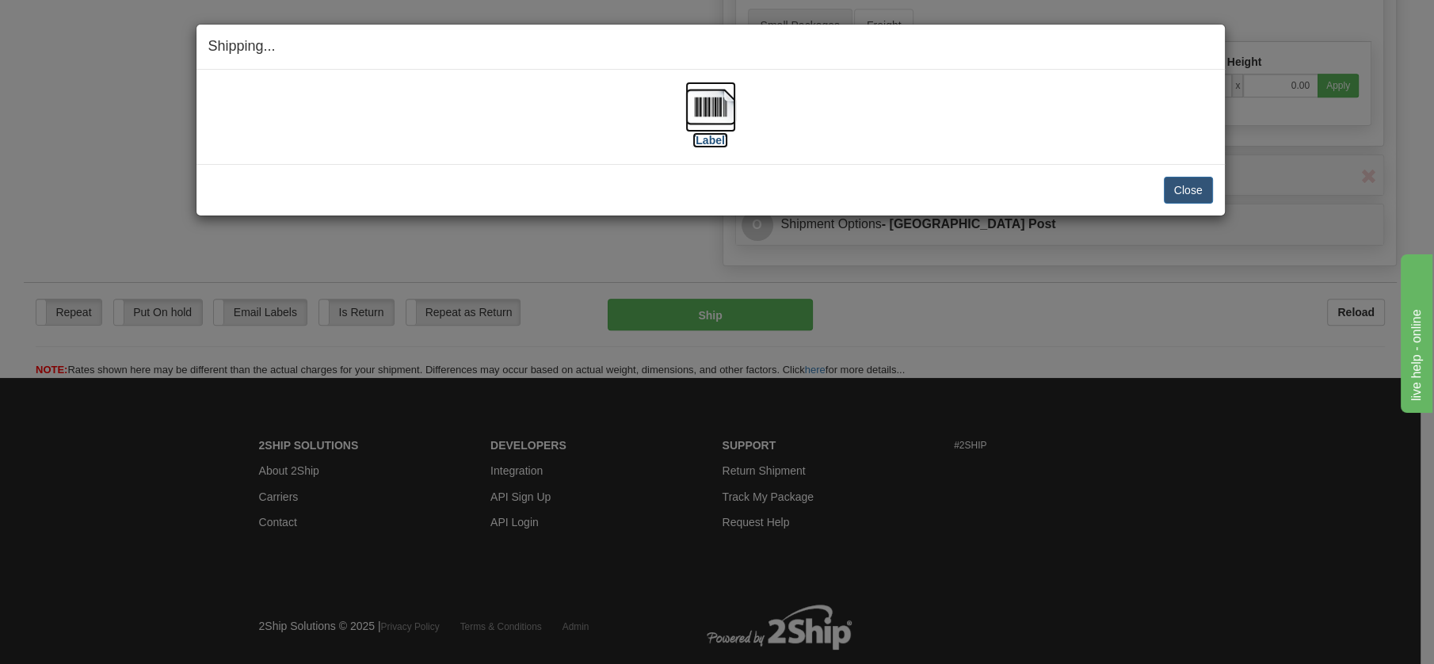
click at [711, 107] on img at bounding box center [710, 107] width 51 height 51
drag, startPoint x: 1183, startPoint y: 185, endPoint x: 1170, endPoint y: 225, distance: 42.3
click at [1183, 184] on button "Close" at bounding box center [1188, 190] width 49 height 27
